Goal: Task Accomplishment & Management: Manage account settings

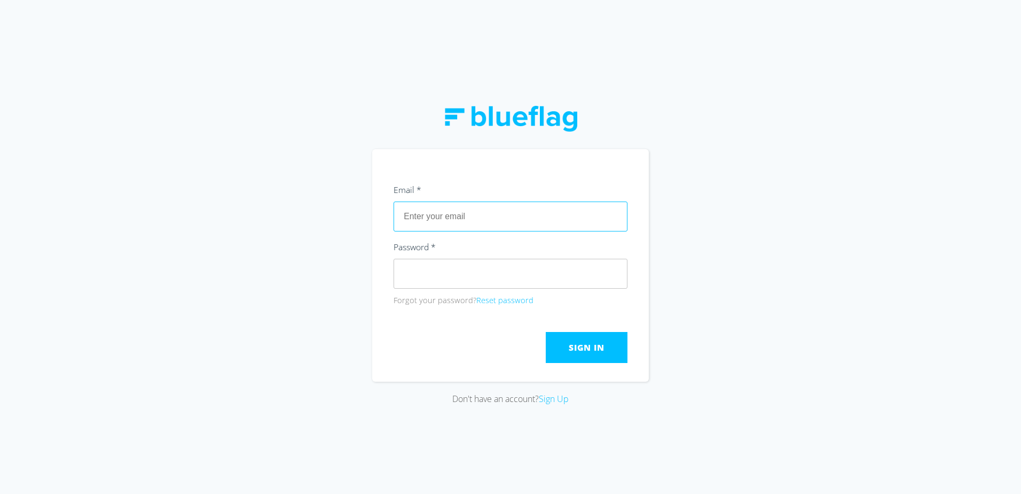
click at [536, 214] on input "text" at bounding box center [511, 216] width 234 height 30
type input "[EMAIL_ADDRESS][DOMAIN_NAME]"
click at [514, 300] on button "Reset password" at bounding box center [505, 300] width 57 height 12
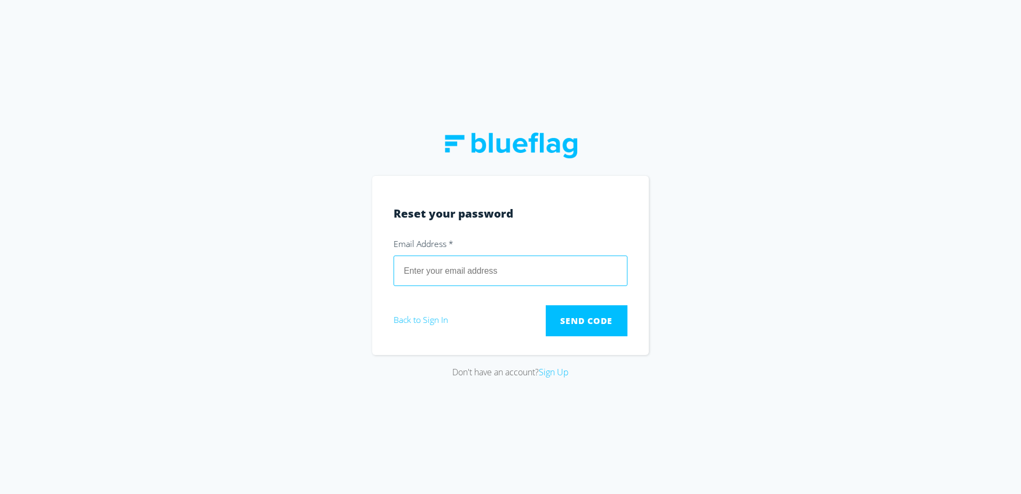
click at [441, 270] on input "email" at bounding box center [511, 270] width 234 height 30
type input "[EMAIL_ADDRESS][DOMAIN_NAME]"
click at [590, 322] on span "Send Code" at bounding box center [586, 321] width 52 height 12
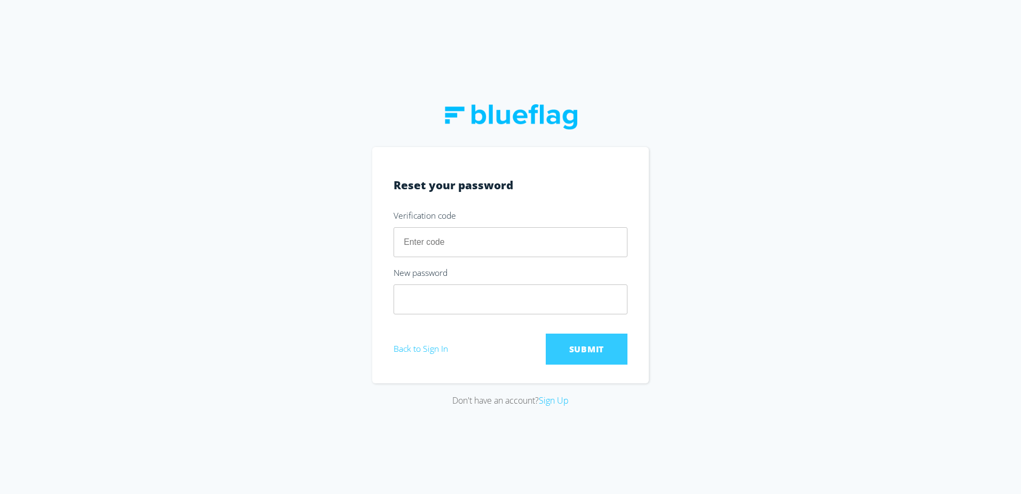
click at [434, 245] on input "number" at bounding box center [511, 242] width 234 height 30
click at [394, 321] on div at bounding box center [394, 321] width 0 height 0
type input "844720"
click at [565, 338] on button "Submit" at bounding box center [587, 348] width 82 height 31
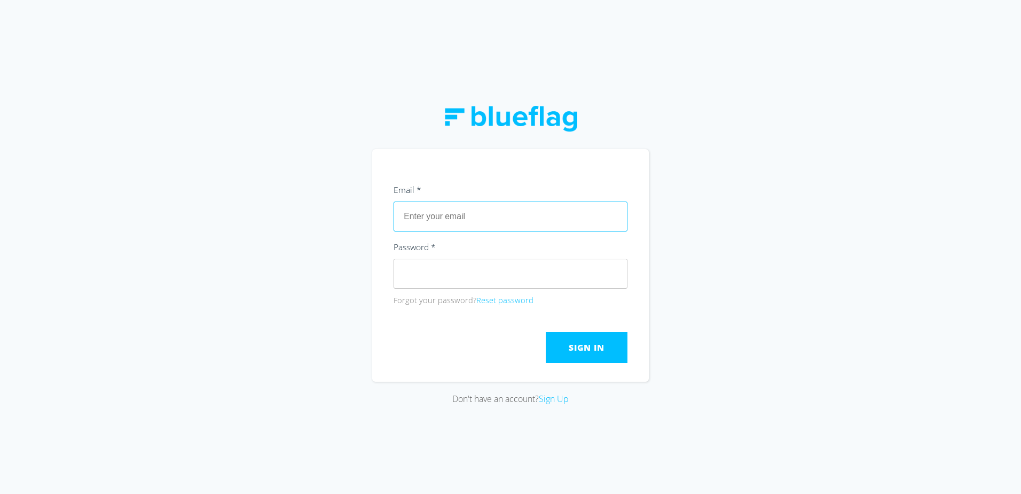
click at [501, 218] on input "text" at bounding box center [511, 216] width 234 height 30
type input "[EMAIL_ADDRESS][DOMAIN_NAME]"
click at [475, 358] on div "Sign In" at bounding box center [511, 347] width 234 height 31
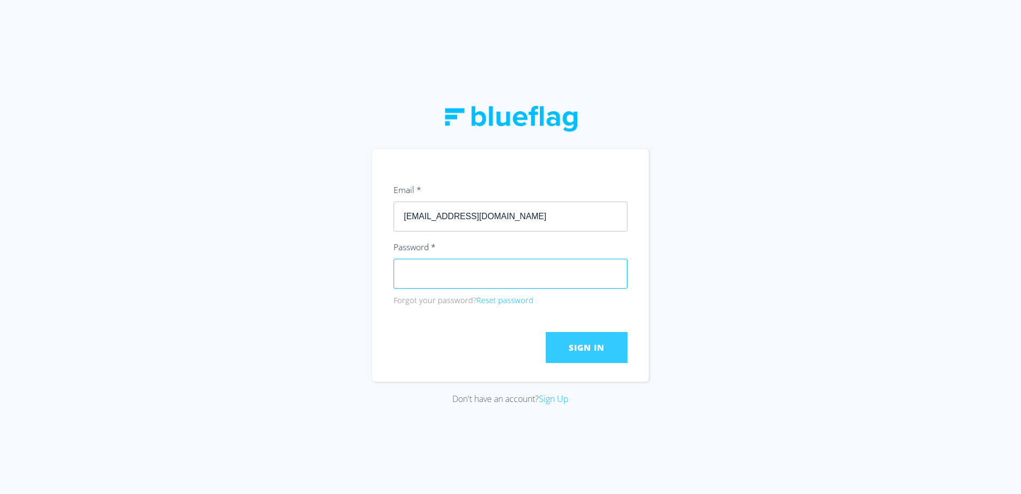
click at [569, 353] on span "Sign In" at bounding box center [586, 347] width 35 height 12
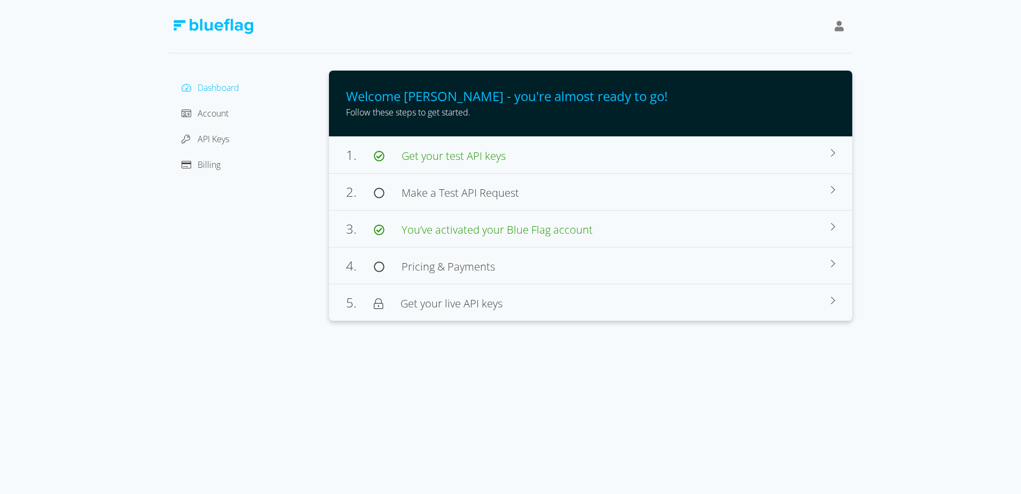
click at [234, 115] on div "Account" at bounding box center [248, 113] width 143 height 17
click at [200, 115] on span "Account" at bounding box center [213, 113] width 31 height 12
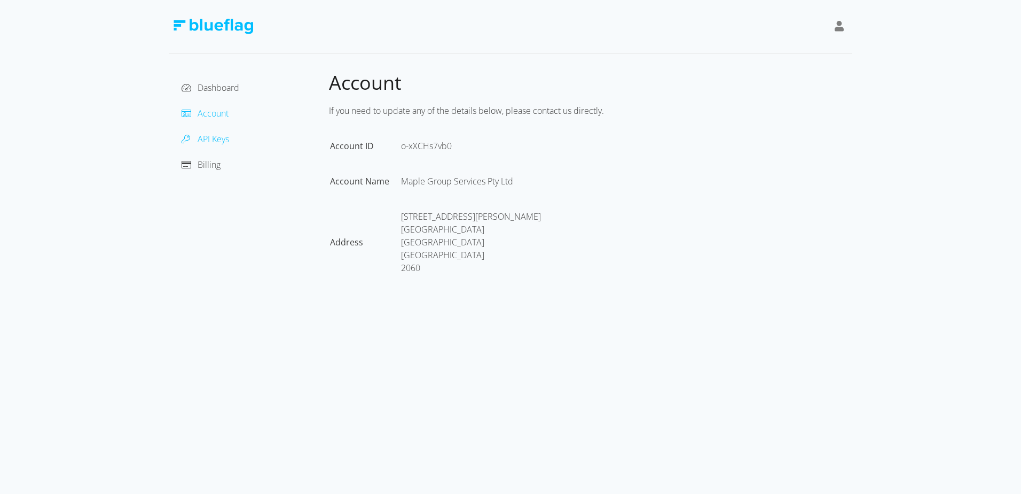
click at [214, 142] on span "API Keys" at bounding box center [214, 139] width 32 height 12
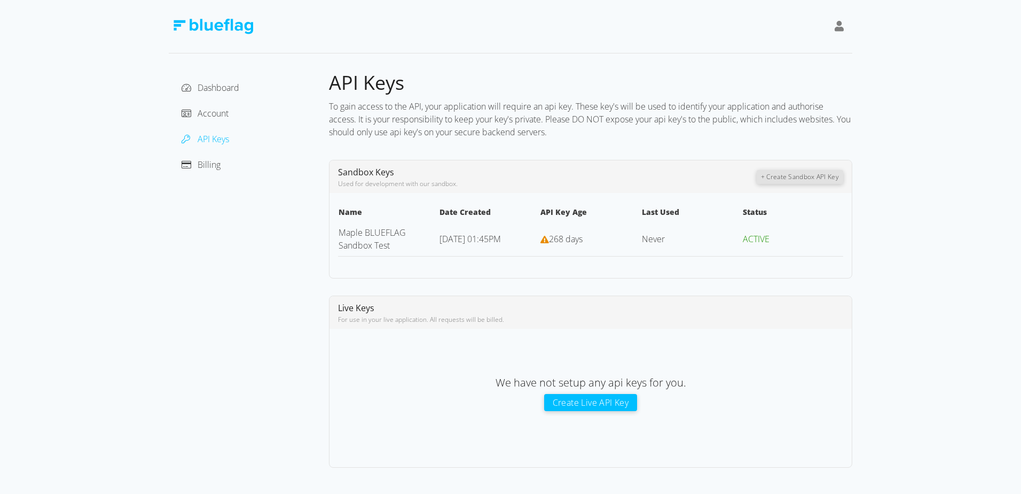
click at [221, 162] on div "Billing" at bounding box center [248, 164] width 143 height 17
click at [213, 166] on span "Billing" at bounding box center [209, 165] width 23 height 12
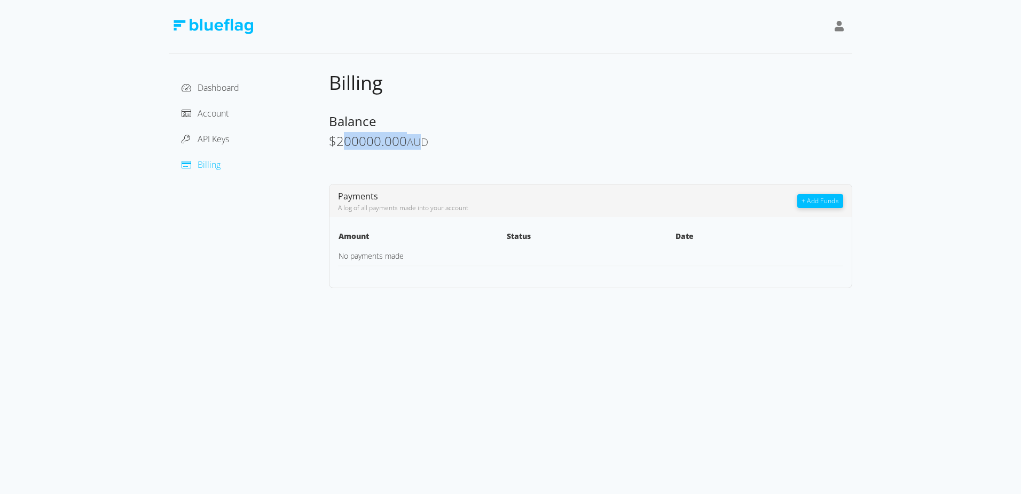
drag, startPoint x: 343, startPoint y: 143, endPoint x: 417, endPoint y: 146, distance: 73.8
click at [417, 146] on span "$ 200000.000 AUD" at bounding box center [378, 141] width 99 height 18
drag, startPoint x: 417, startPoint y: 146, endPoint x: 357, endPoint y: 145, distance: 60.4
click at [318, 145] on div "API Keys" at bounding box center [248, 138] width 143 height 17
click at [357, 141] on span "200000.000" at bounding box center [372, 141] width 71 height 18
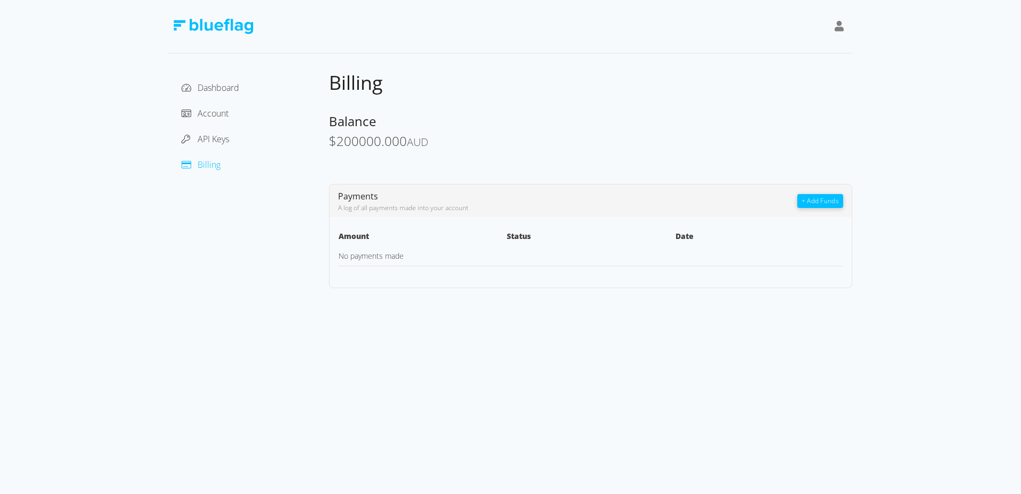
click at [838, 30] on icon at bounding box center [840, 26] width 10 height 11
click at [769, 87] on div "Sign Out" at bounding box center [791, 82] width 90 height 11
click at [227, 95] on div "Dashboard" at bounding box center [248, 87] width 143 height 17
click at [229, 89] on span "Dashboard" at bounding box center [219, 88] width 42 height 12
